Goal: Transaction & Acquisition: Book appointment/travel/reservation

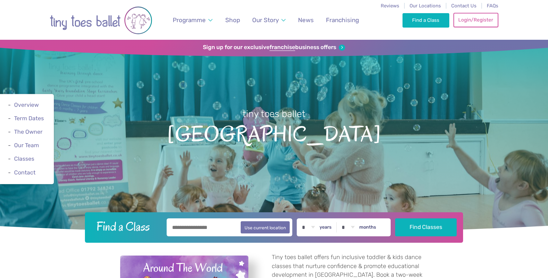
click at [482, 24] on link "Login/Register" at bounding box center [476, 20] width 45 height 14
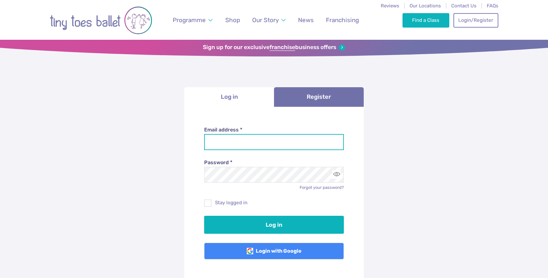
click at [279, 135] on input "Email address *" at bounding box center [274, 142] width 140 height 16
type input "**********"
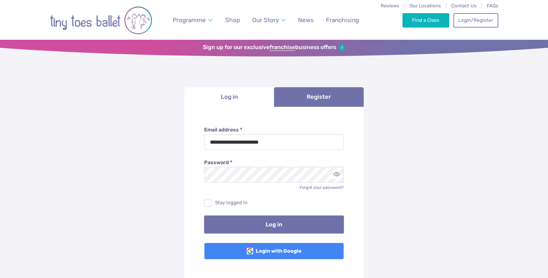
click at [270, 226] on button "Log in" at bounding box center [274, 224] width 140 height 18
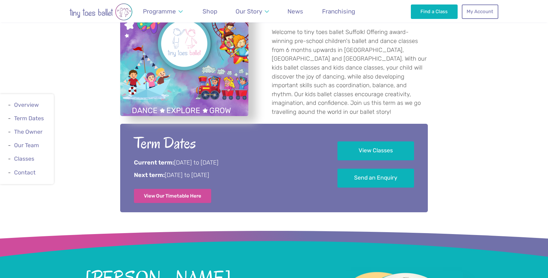
scroll to position [265, 0]
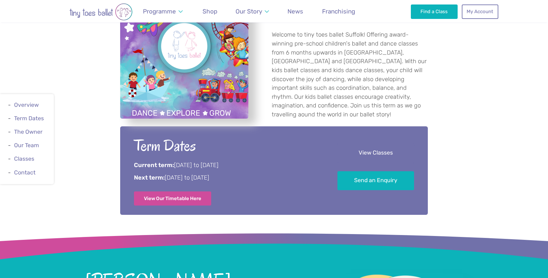
click at [368, 154] on link "View Classes" at bounding box center [376, 153] width 77 height 19
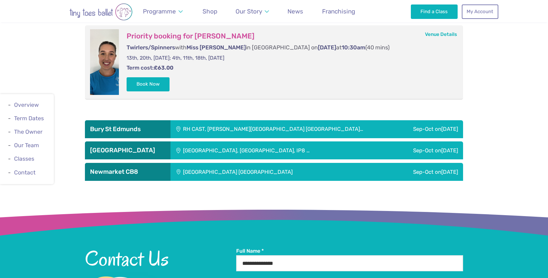
scroll to position [935, 0]
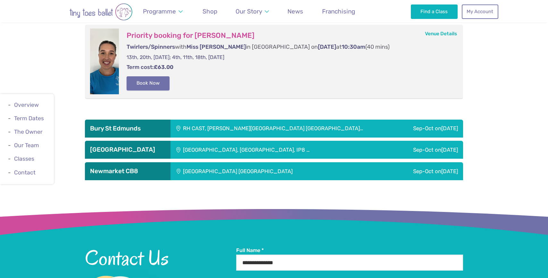
click at [158, 85] on button "Book Now" at bounding box center [148, 83] width 43 height 14
click at [530, 146] on link "Basket 1" at bounding box center [535, 139] width 28 height 26
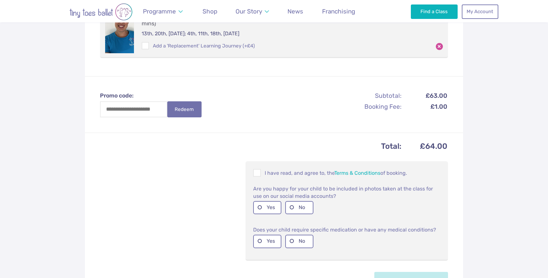
scroll to position [173, 0]
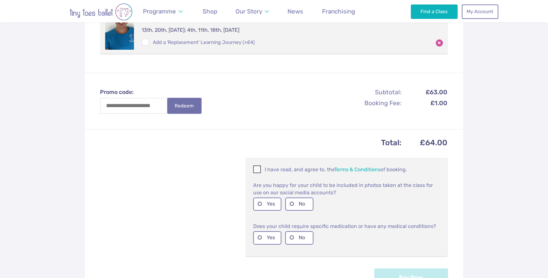
click at [258, 167] on span at bounding box center [257, 170] width 7 height 6
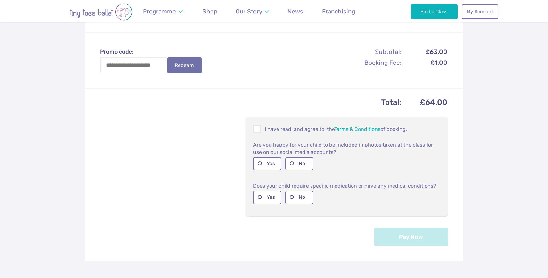
scroll to position [217, 0]
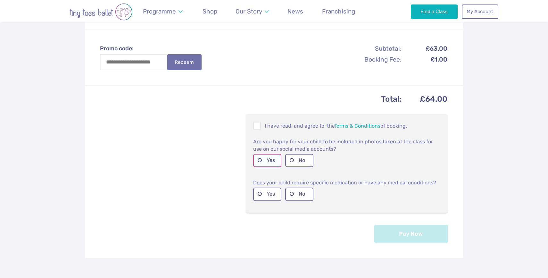
click at [271, 154] on label "Yes" at bounding box center [267, 160] width 28 height 13
click at [292, 188] on label "No" at bounding box center [299, 194] width 28 height 13
click at [411, 229] on button "Pay Now" at bounding box center [412, 233] width 74 height 18
